Goal: Transaction & Acquisition: Purchase product/service

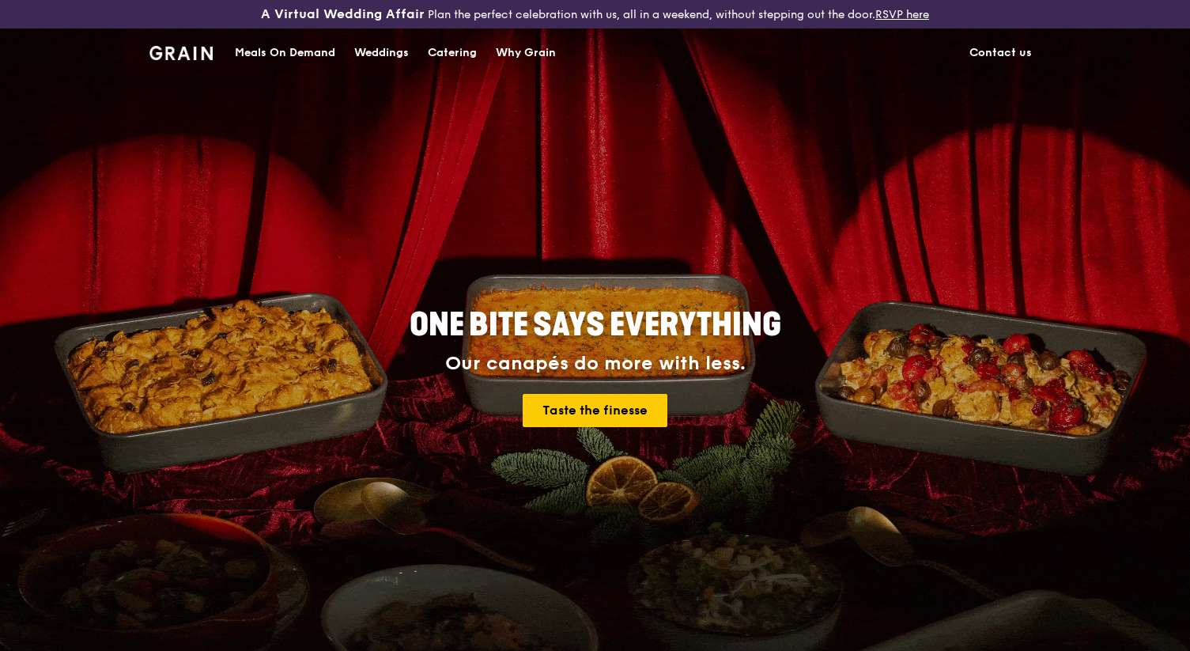
click at [309, 49] on div "Meals On Demand" at bounding box center [285, 52] width 100 height 47
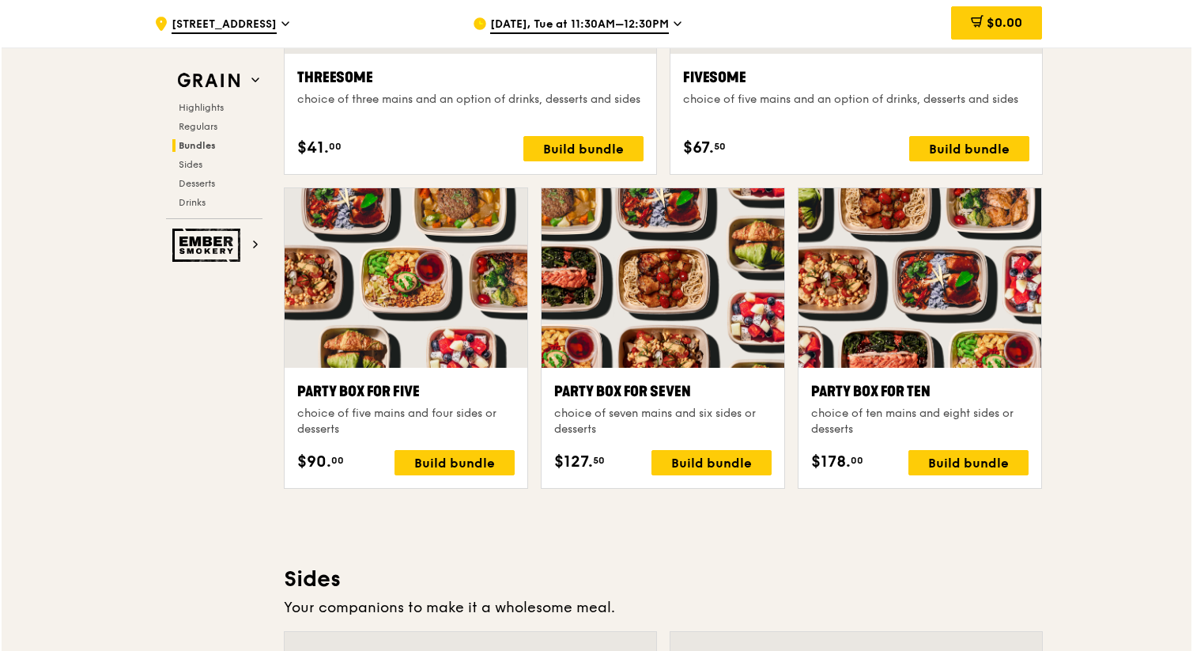
scroll to position [3039, 0]
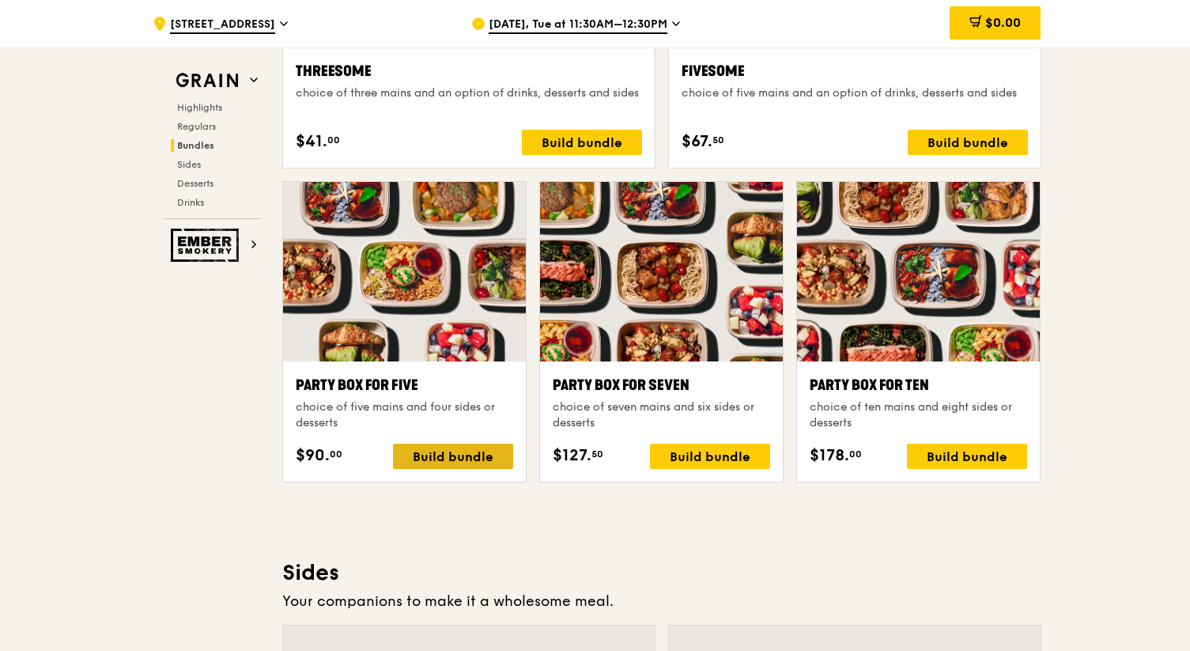
click at [421, 457] on div "Build bundle" at bounding box center [453, 455] width 120 height 25
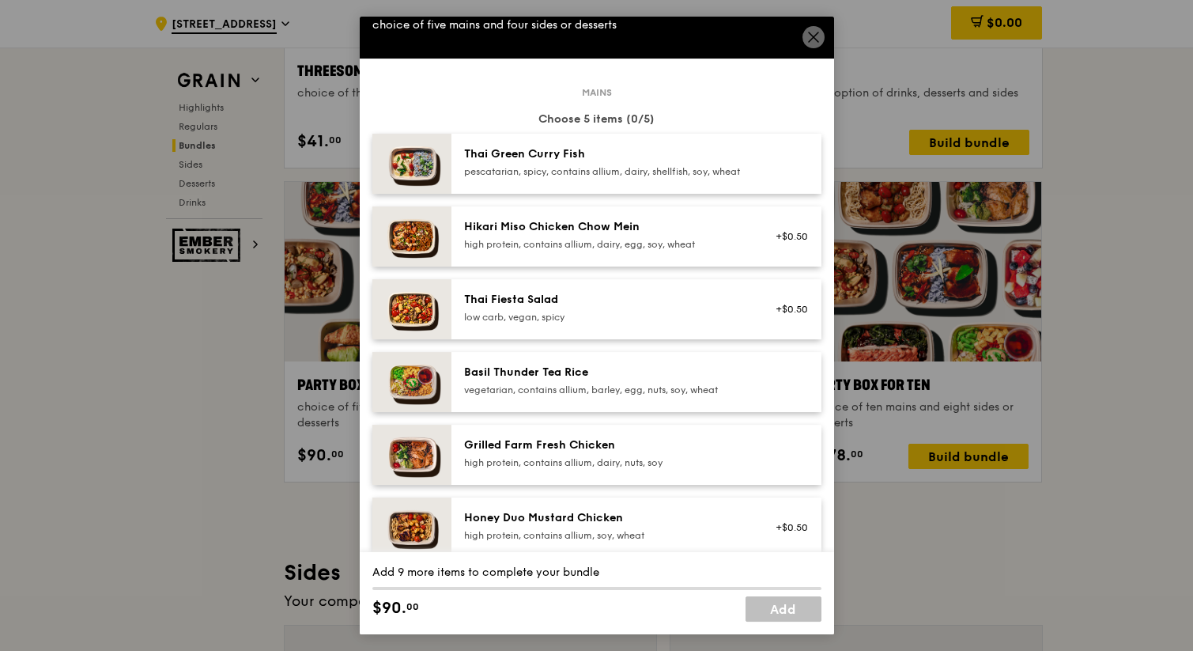
scroll to position [35, 0]
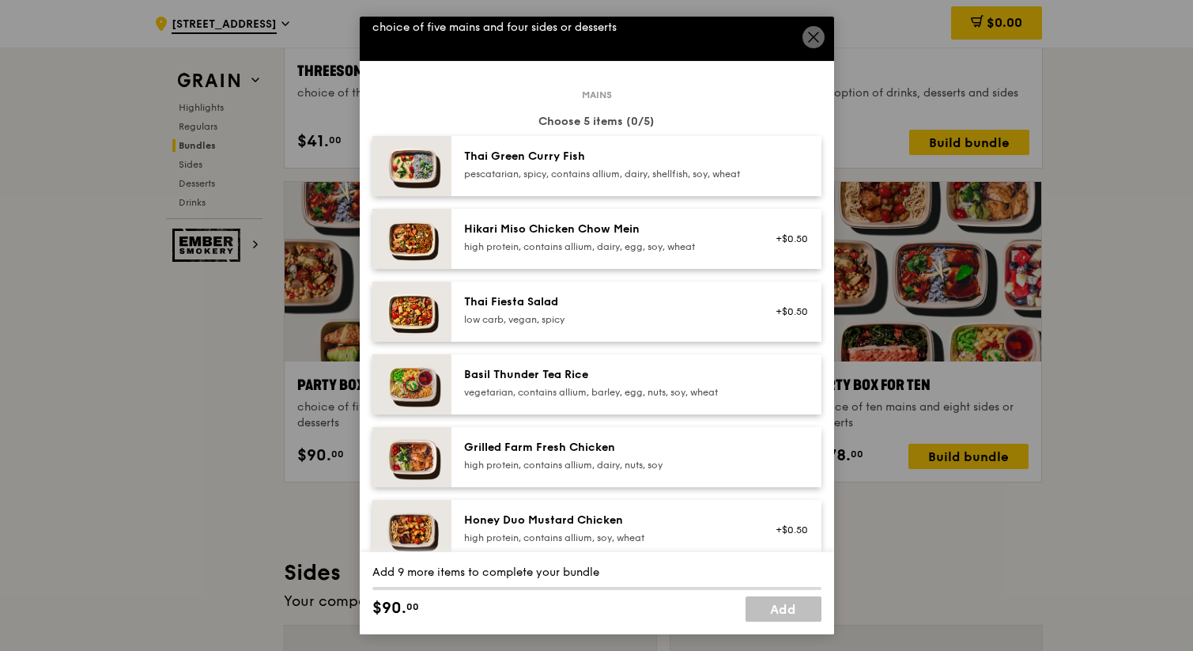
click at [468, 487] on div "Grilled Farm Fresh Chicken high protein, contains allium, dairy, nuts, soy" at bounding box center [636, 457] width 370 height 60
click at [476, 487] on div "Grilled Farm Fresh Chicken high protein, contains allium, dairy, nuts, soy Remo…" at bounding box center [636, 457] width 370 height 60
click at [786, 466] on link "Remove" at bounding box center [790, 460] width 36 height 11
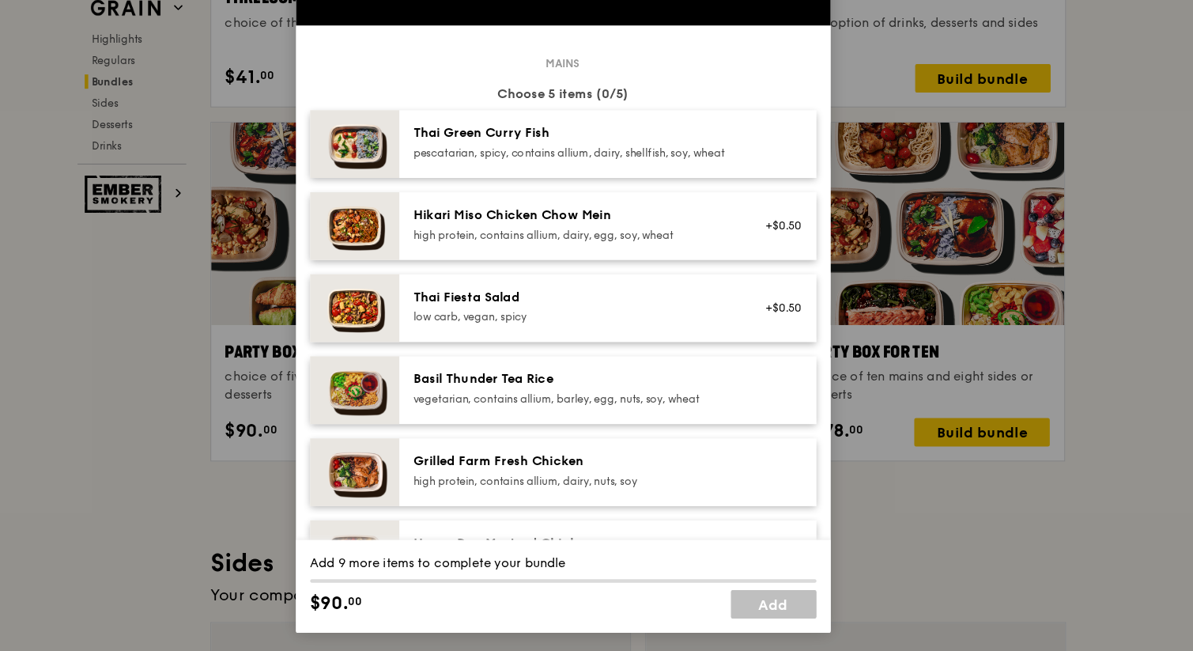
scroll to position [3039, 0]
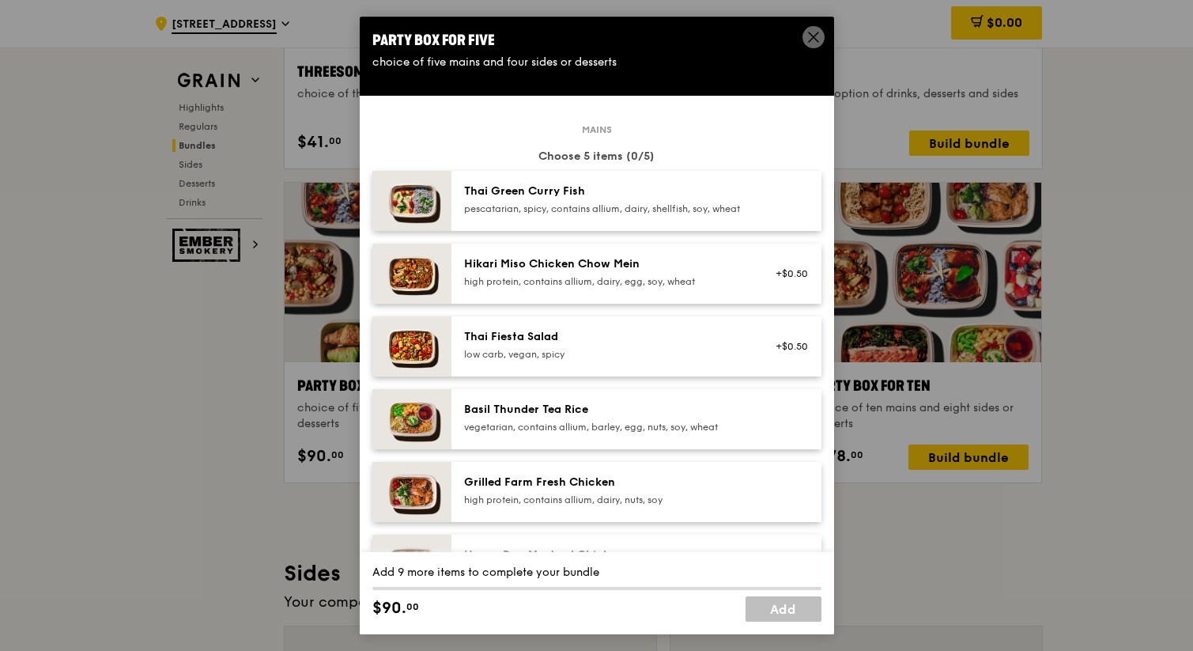
click at [813, 31] on icon at bounding box center [813, 37] width 14 height 14
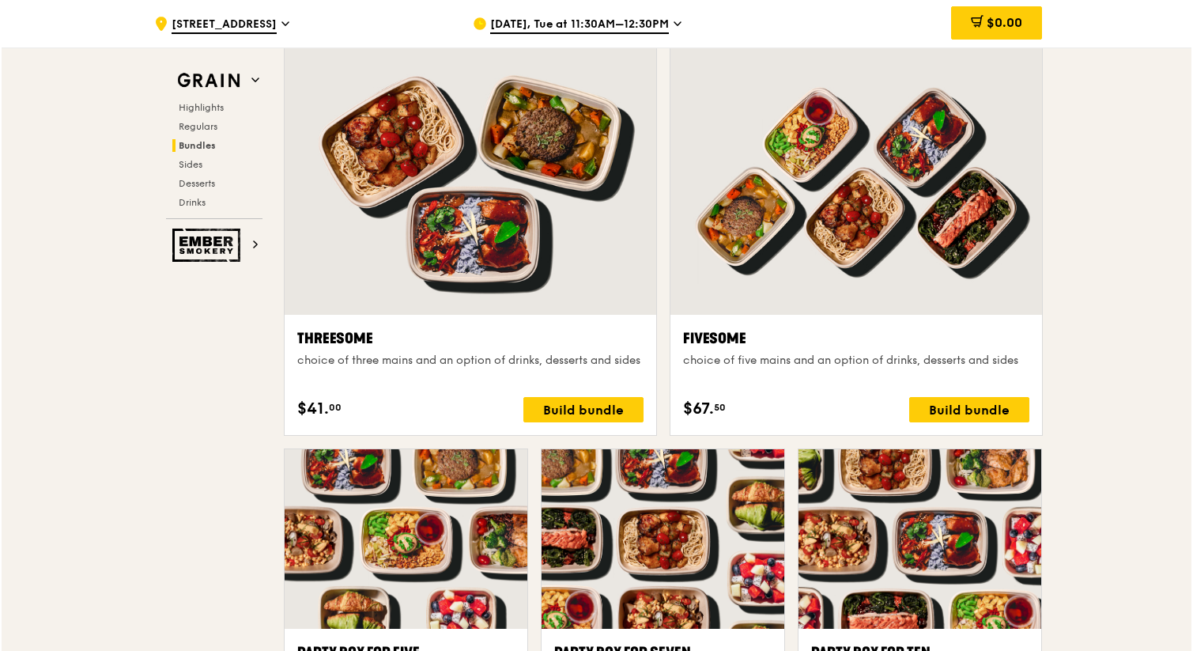
scroll to position [2769, 0]
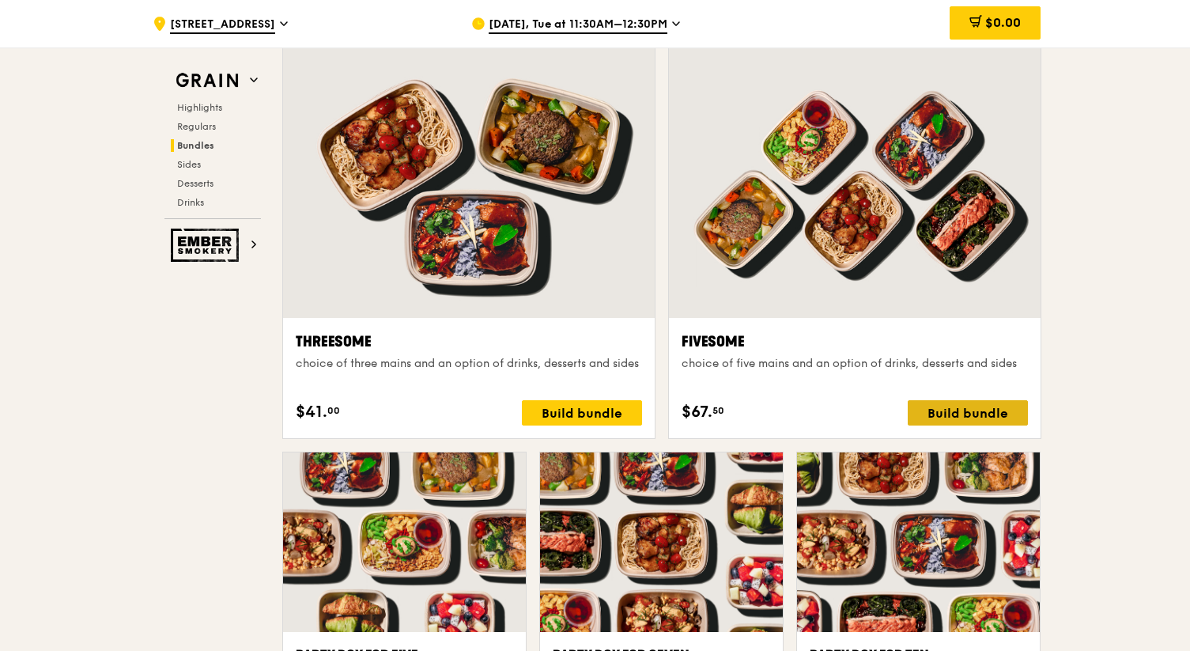
click at [923, 422] on div "Build bundle" at bounding box center [967, 412] width 120 height 25
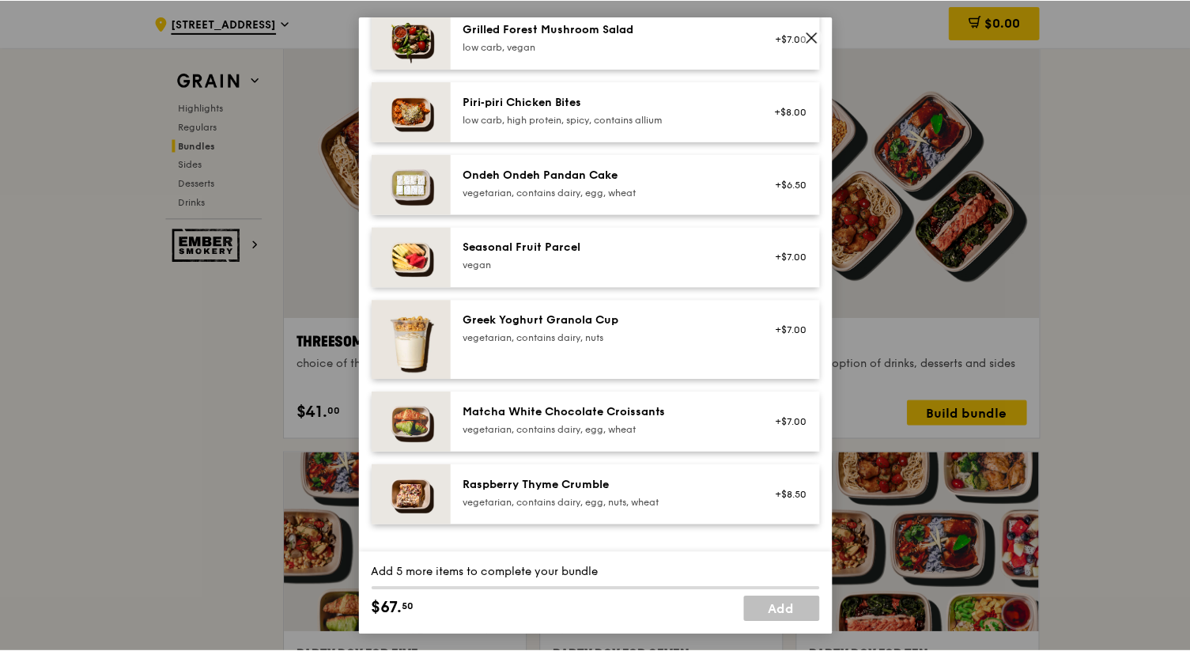
scroll to position [1112, 0]
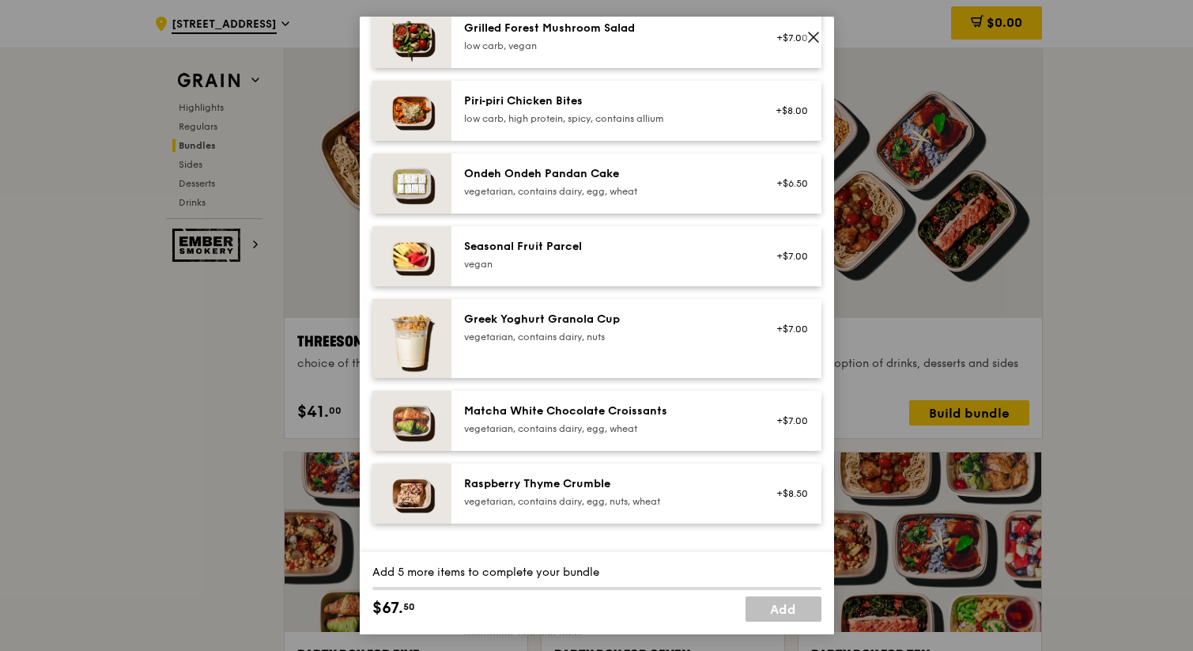
click at [817, 34] on icon at bounding box center [813, 37] width 14 height 14
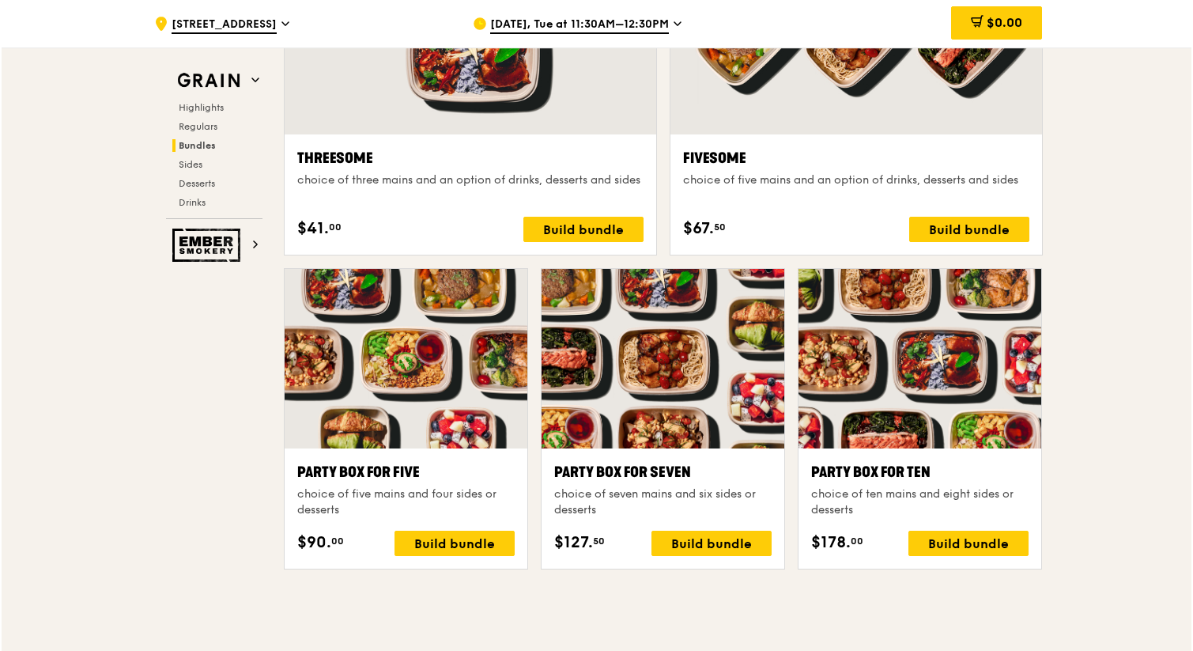
scroll to position [2974, 0]
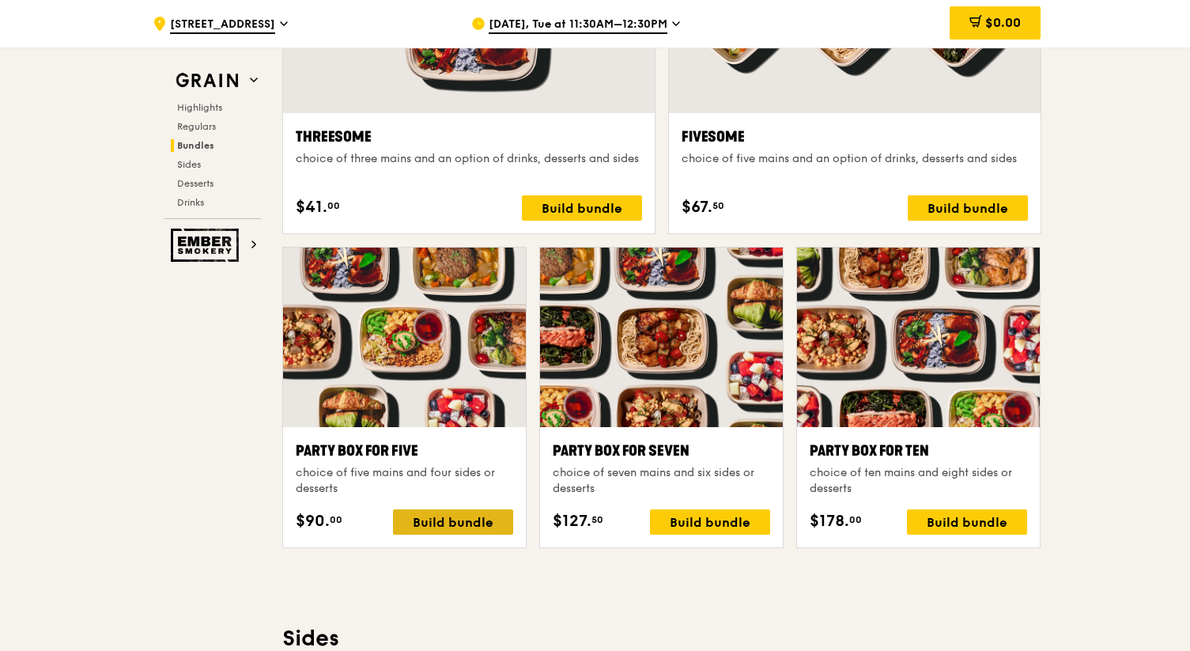
click at [500, 528] on div "Build bundle" at bounding box center [453, 521] width 120 height 25
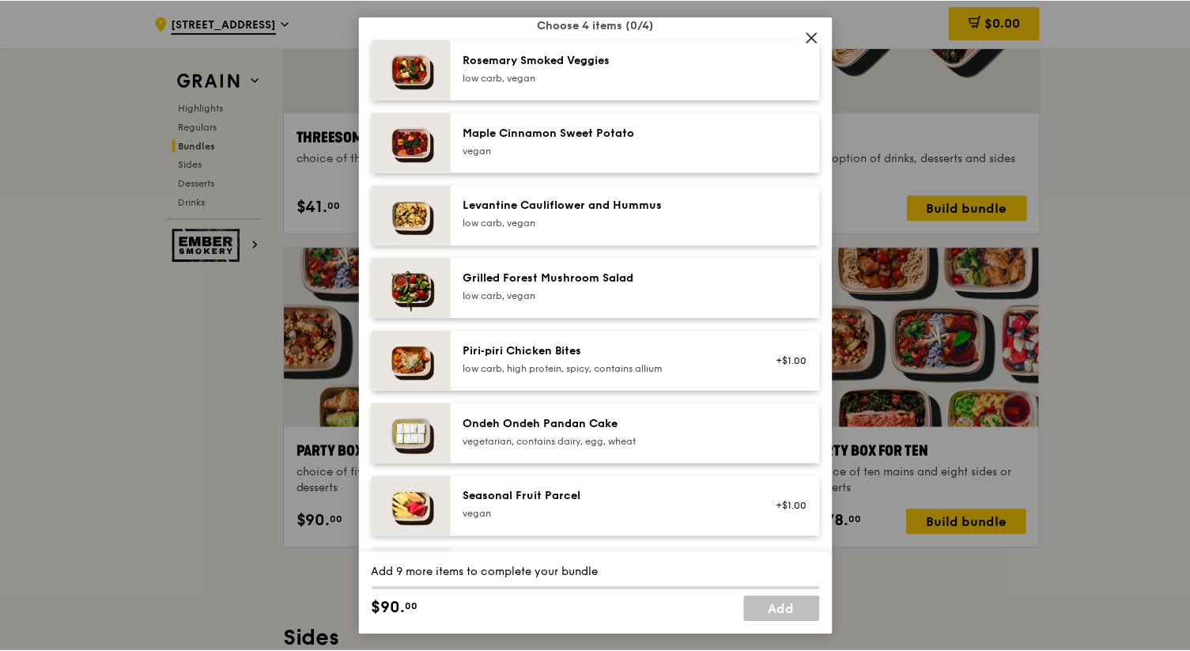
scroll to position [852, 0]
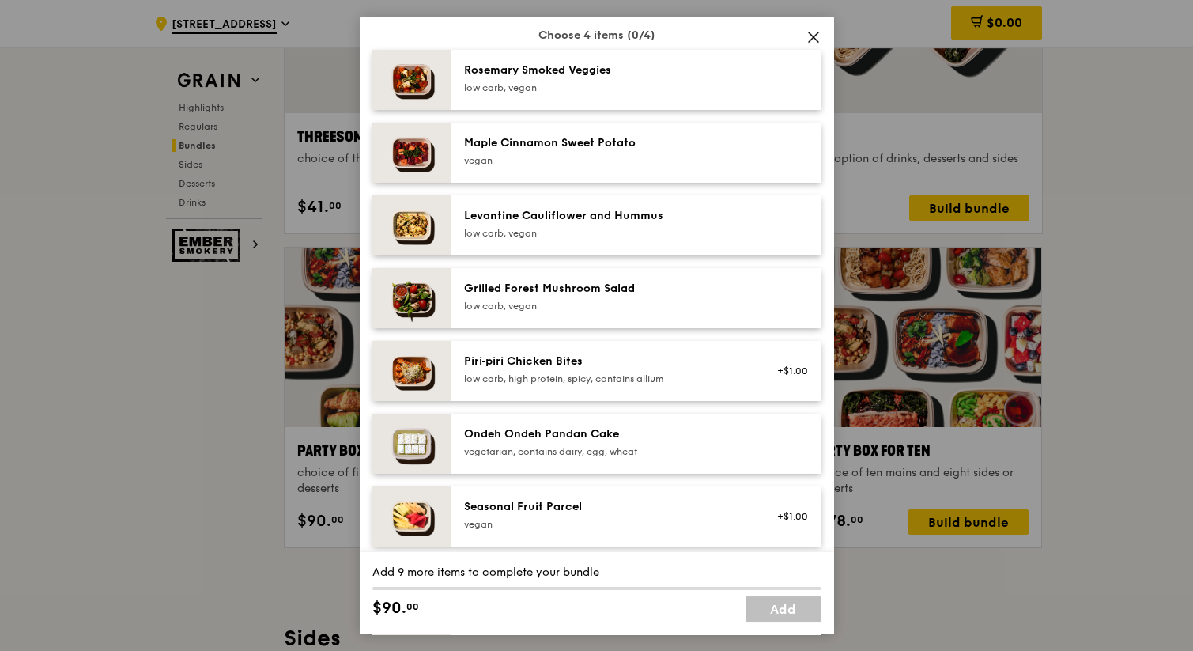
click at [806, 30] on icon at bounding box center [813, 37] width 14 height 14
